Goal: Task Accomplishment & Management: Use online tool/utility

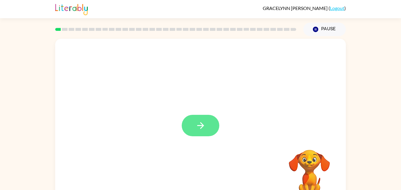
click at [208, 126] on button "button" at bounding box center [201, 125] width 38 height 21
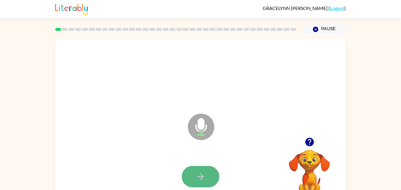
click at [209, 178] on button "button" at bounding box center [201, 176] width 38 height 21
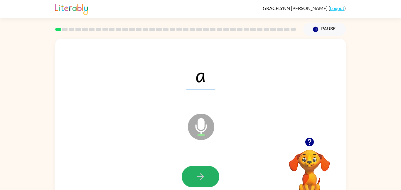
click at [209, 178] on button "button" at bounding box center [201, 176] width 38 height 21
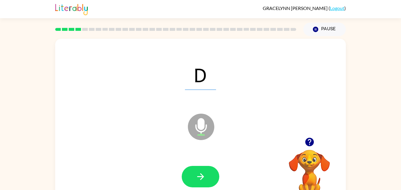
click at [209, 178] on button "button" at bounding box center [201, 176] width 38 height 21
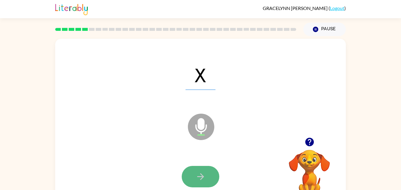
click at [209, 179] on button "button" at bounding box center [201, 176] width 38 height 21
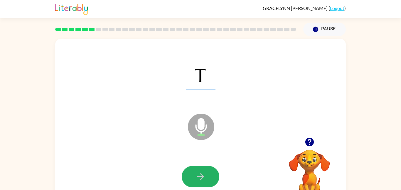
click at [209, 179] on button "button" at bounding box center [201, 176] width 38 height 21
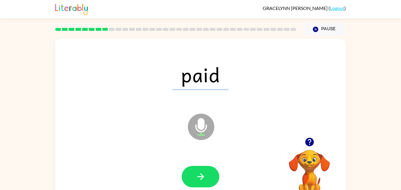
click at [209, 179] on button "button" at bounding box center [201, 176] width 38 height 21
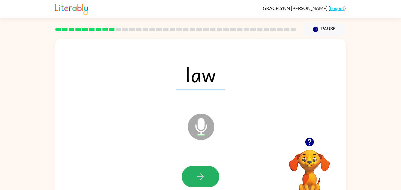
click at [209, 179] on button "button" at bounding box center [201, 176] width 38 height 21
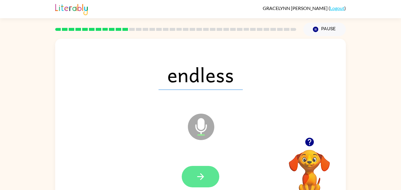
click at [201, 175] on icon "button" at bounding box center [201, 177] width 10 height 10
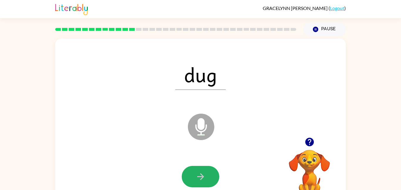
click at [201, 175] on icon "button" at bounding box center [201, 177] width 10 height 10
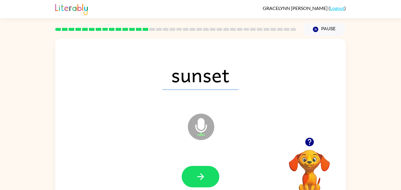
click at [201, 175] on icon "button" at bounding box center [201, 177] width 10 height 10
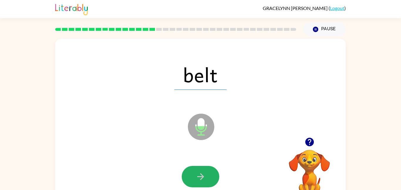
click at [201, 175] on icon "button" at bounding box center [201, 177] width 10 height 10
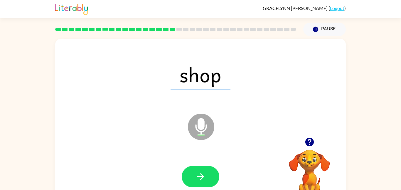
click at [201, 175] on icon "button" at bounding box center [201, 177] width 10 height 10
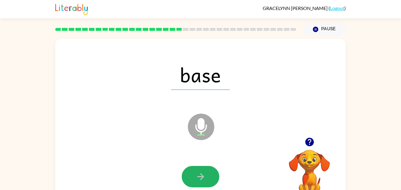
click at [201, 175] on icon "button" at bounding box center [201, 177] width 10 height 10
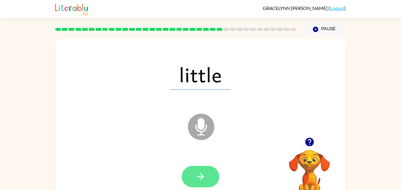
click at [201, 176] on icon "button" at bounding box center [200, 176] width 7 height 7
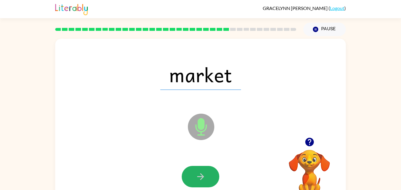
click at [201, 176] on icon "button" at bounding box center [200, 176] width 7 height 7
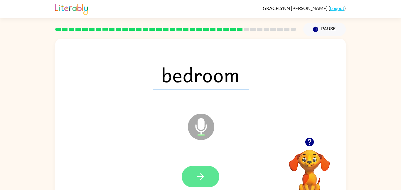
click at [199, 181] on icon "button" at bounding box center [201, 177] width 10 height 10
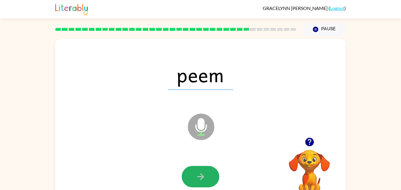
click at [199, 181] on icon "button" at bounding box center [201, 177] width 10 height 10
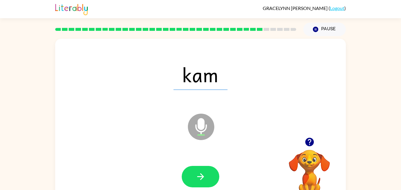
click at [199, 181] on icon "button" at bounding box center [201, 177] width 10 height 10
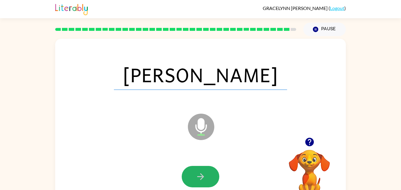
click at [199, 181] on icon "button" at bounding box center [201, 177] width 10 height 10
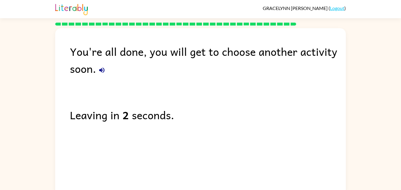
click at [104, 68] on icon "button" at bounding box center [101, 70] width 5 height 5
